Goal: Task Accomplishment & Management: Manage account settings

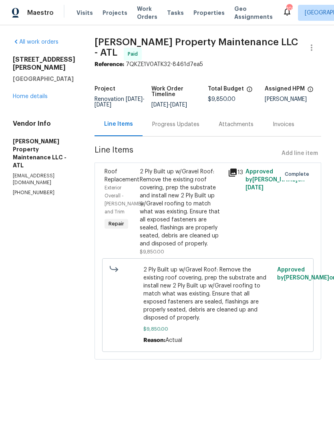
click at [46, 99] on link "Home details" at bounding box center [30, 97] width 35 height 6
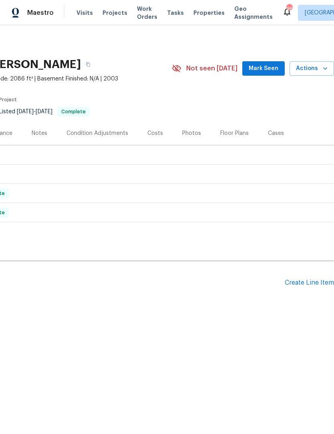
scroll to position [0, 119]
click at [268, 62] on button "Mark Seen" at bounding box center [263, 68] width 42 height 15
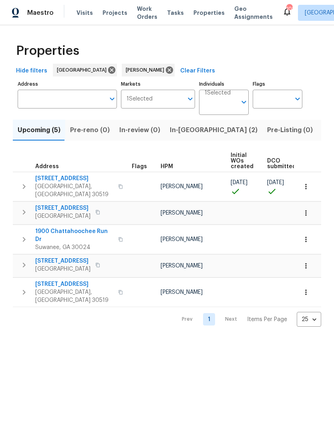
click at [195, 129] on span "In-reno (2)" at bounding box center [214, 130] width 88 height 11
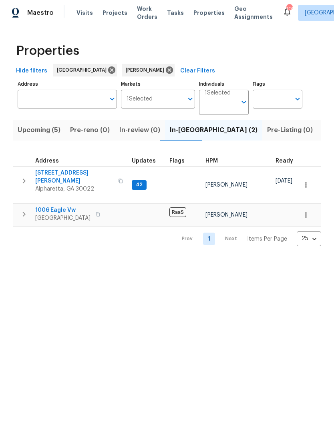
click at [79, 175] on span "10515 Colony Glen Dr" at bounding box center [74, 177] width 78 height 16
click at [64, 206] on span "1006 Eagle Vw" at bounding box center [62, 210] width 55 height 8
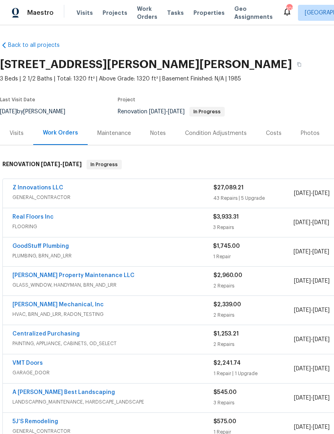
click at [165, 134] on div "Notes" at bounding box center [158, 133] width 35 height 24
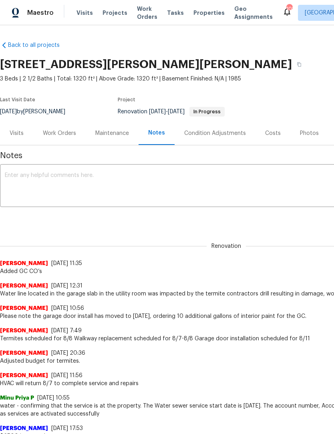
click at [131, 179] on textarea at bounding box center [226, 187] width 443 height 28
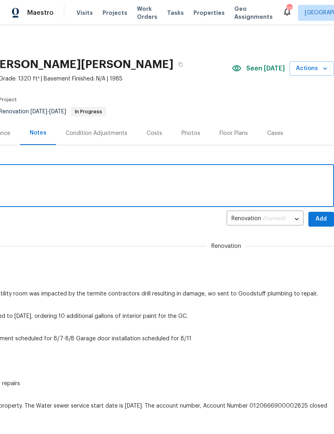
scroll to position [0, 119]
type textarea "Plumbing repair is scheduled for 8/19;"
click at [324, 221] on span "Add" at bounding box center [321, 219] width 13 height 10
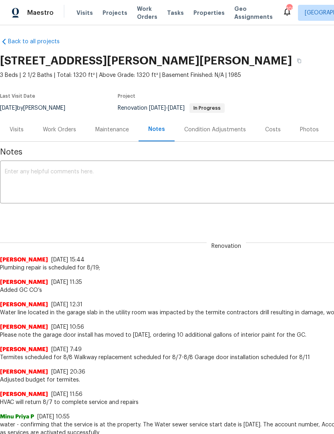
scroll to position [4, 0]
click at [59, 131] on div "Work Orders" at bounding box center [59, 130] width 33 height 8
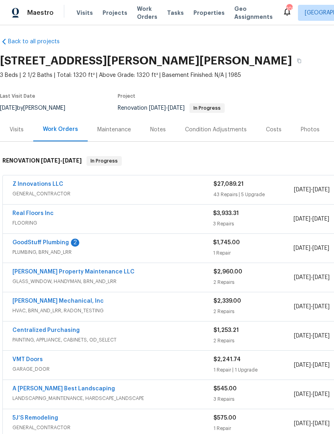
click at [58, 245] on link "GoodStuff Plumbing" at bounding box center [40, 243] width 56 height 6
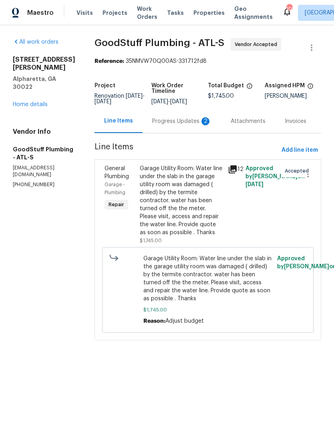
click at [195, 125] on div "Progress Updates 2" at bounding box center [181, 121] width 59 height 8
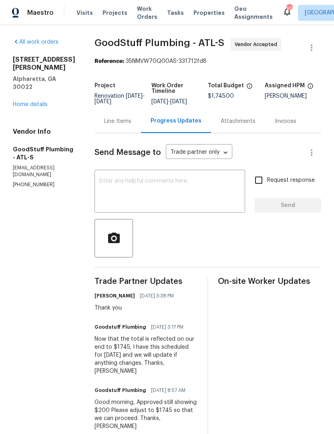
click at [134, 133] on div "Line Items" at bounding box center [118, 121] width 46 height 24
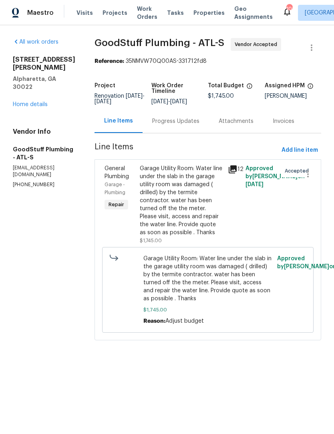
click at [32, 102] on link "Home details" at bounding box center [30, 105] width 35 height 6
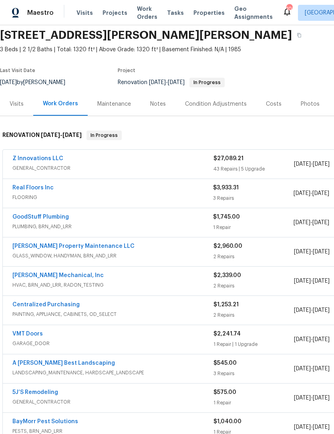
scroll to position [29, 0]
click at [50, 159] on link "Z Innovations LLC" at bounding box center [37, 159] width 51 height 6
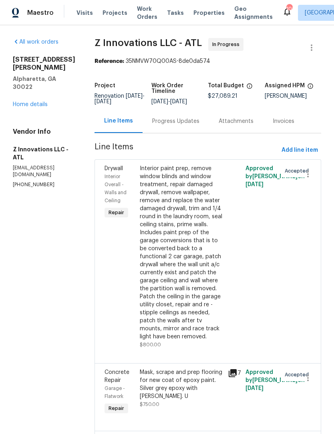
click at [189, 125] on div "Progress Updates" at bounding box center [175, 121] width 47 height 8
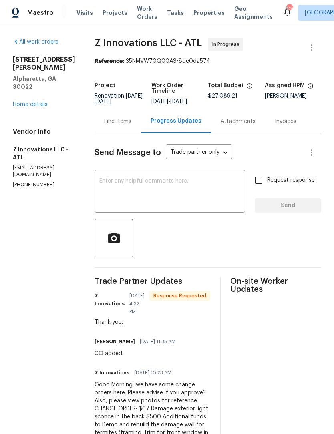
click at [182, 193] on textarea at bounding box center [169, 192] width 141 height 28
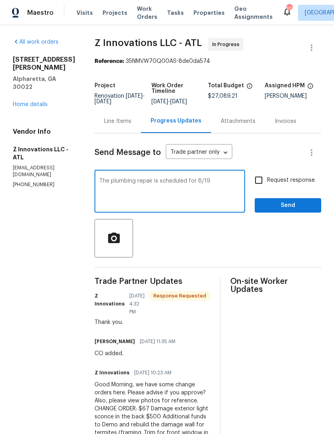
type textarea "The plumbing repair is scheduled for 8/19"
click at [261, 189] on input "Request response" at bounding box center [258, 180] width 17 height 17
checkbox input "true"
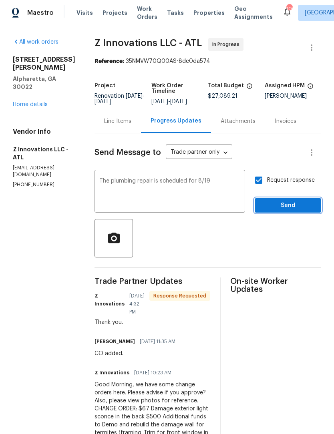
click at [294, 210] on span "Send" at bounding box center [288, 206] width 54 height 10
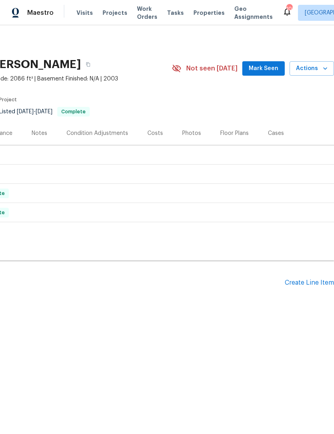
scroll to position [0, 119]
click at [309, 284] on div "Create Line Item" at bounding box center [309, 283] width 49 height 8
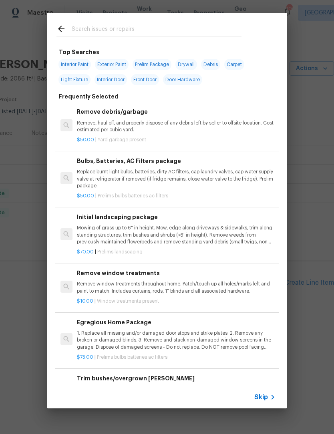
click at [126, 26] on input "text" at bounding box center [157, 30] width 170 height 12
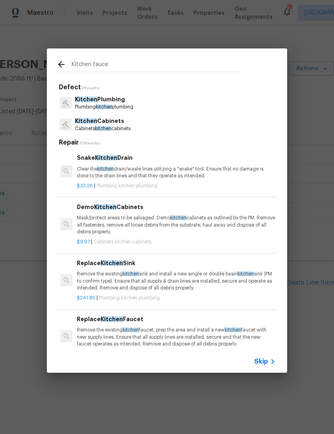
type input "Kitchen faucen"
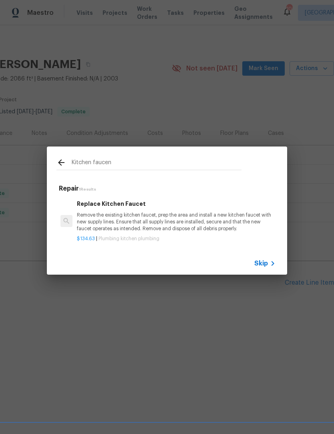
click at [137, 223] on p "Remove the existing kitchen faucet, prep the area and install a new kitchen fau…" at bounding box center [176, 222] width 199 height 20
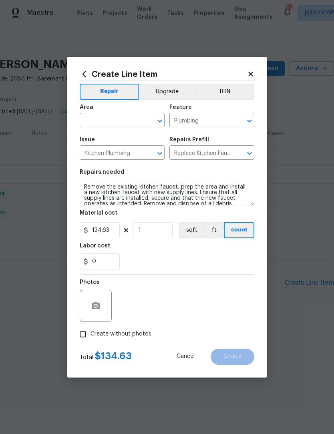
click at [160, 121] on icon "Open" at bounding box center [159, 121] width 4 height 3
click at [135, 139] on li "Kitchen" at bounding box center [122, 138] width 85 height 13
type input "Kitchen"
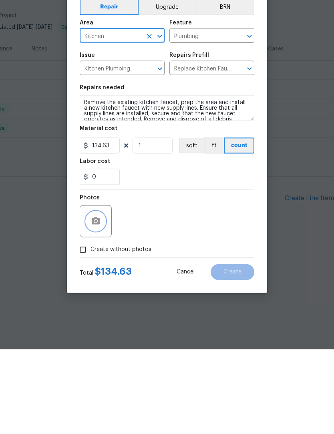
click at [94, 302] on icon "button" at bounding box center [96, 305] width 8 height 7
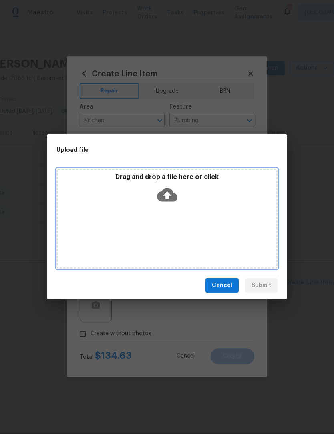
click at [167, 197] on icon at bounding box center [167, 195] width 20 height 20
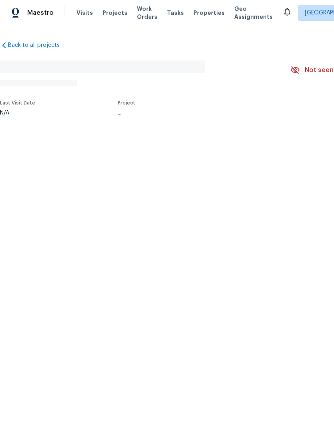
click at [300, 169] on html "Maestro Visits Projects Work Orders Tasks Properties Geo Assignments Atlanta Sc…" at bounding box center [167, 84] width 334 height 169
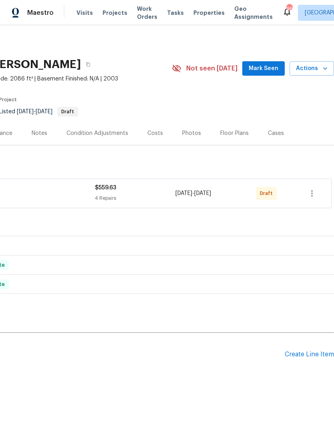
scroll to position [0, 119]
click at [312, 194] on icon "button" at bounding box center [312, 194] width 10 height 10
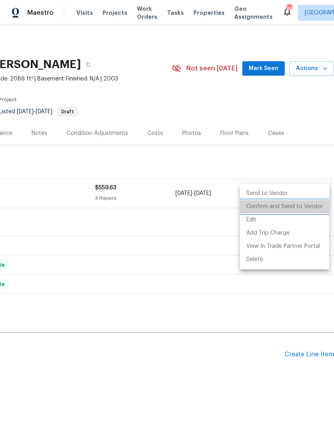
click at [295, 208] on li "Confirm and Send to Vendor" at bounding box center [284, 206] width 89 height 13
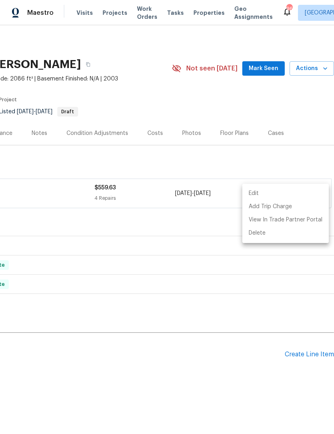
click at [272, 66] on div at bounding box center [167, 217] width 334 height 434
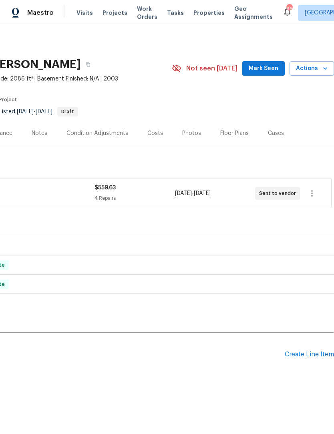
click at [272, 66] on span "Mark Seen" at bounding box center [264, 69] width 30 height 10
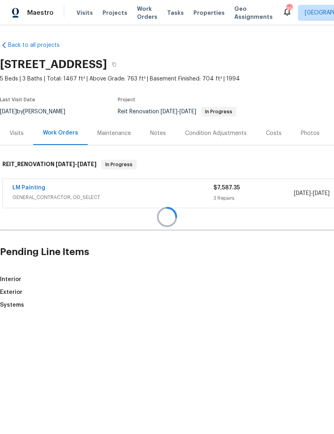
click at [160, 133] on div at bounding box center [167, 217] width 334 height 434
click at [29, 187] on div at bounding box center [167, 217] width 334 height 434
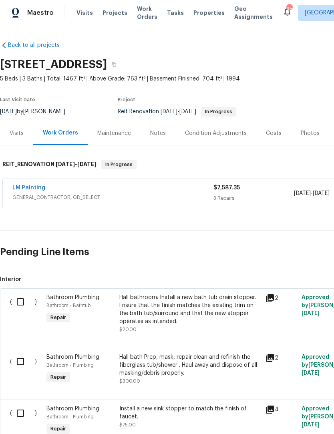
click at [35, 189] on link "LM Painting" at bounding box center [28, 188] width 33 height 6
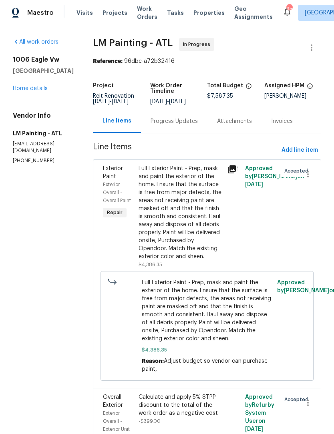
click at [183, 125] on div "Progress Updates" at bounding box center [174, 121] width 47 height 8
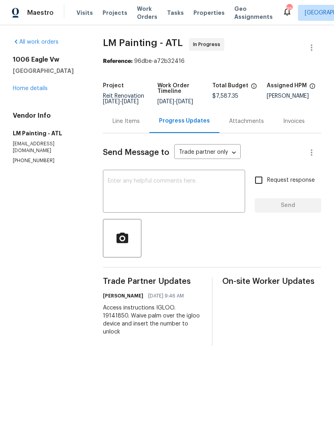
click at [187, 197] on textarea at bounding box center [174, 192] width 133 height 28
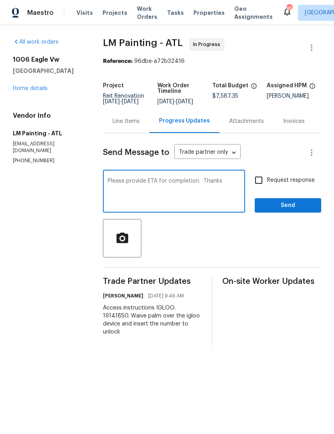
type textarea "Please provide ETA for completion. Thanks"
click at [265, 186] on input "Request response" at bounding box center [258, 180] width 17 height 17
checkbox input "true"
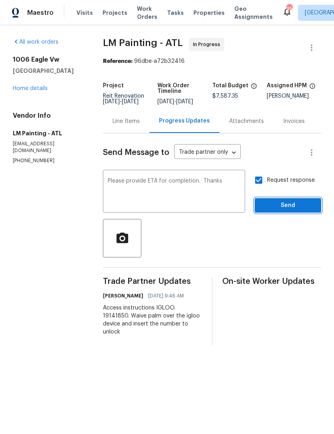
click at [298, 210] on span "Send" at bounding box center [288, 206] width 54 height 10
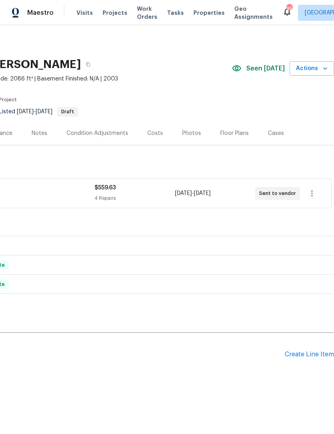
scroll to position [0, 119]
